Goal: Transaction & Acquisition: Purchase product/service

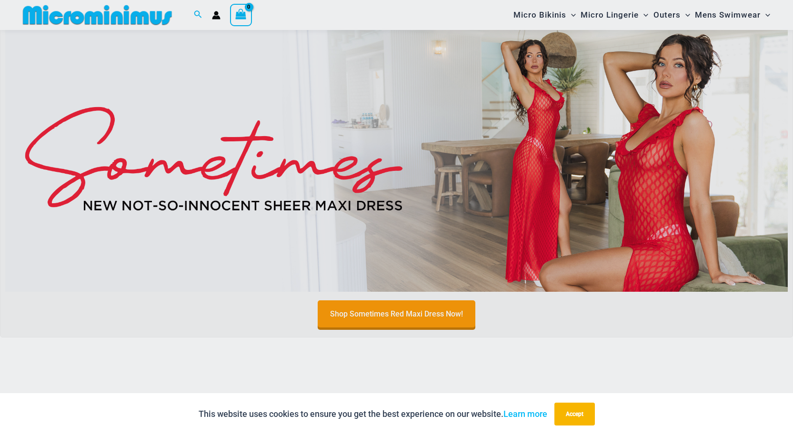
scroll to position [45, 0]
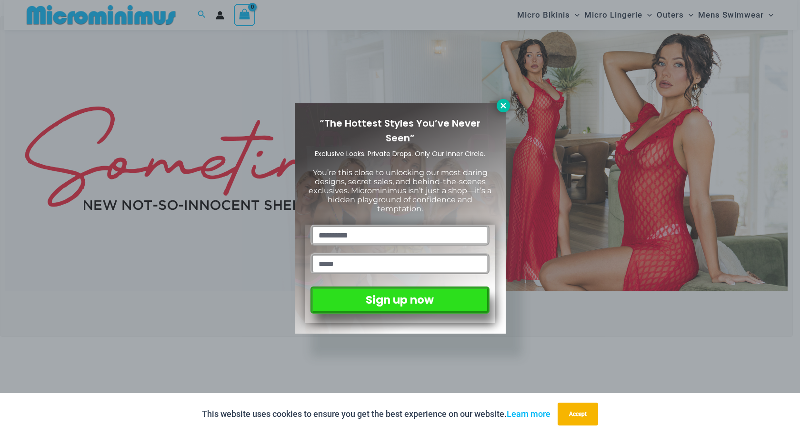
click at [501, 104] on icon at bounding box center [503, 105] width 9 height 9
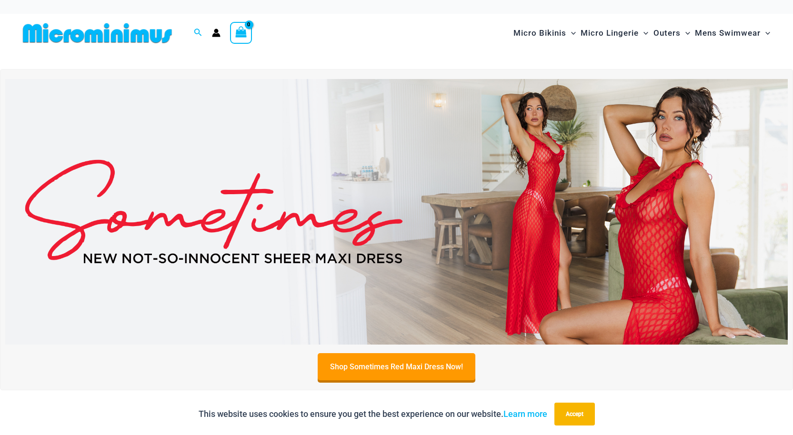
scroll to position [0, 0]
click at [228, 151] on img at bounding box center [396, 213] width 782 height 266
